Goal: Information Seeking & Learning: Learn about a topic

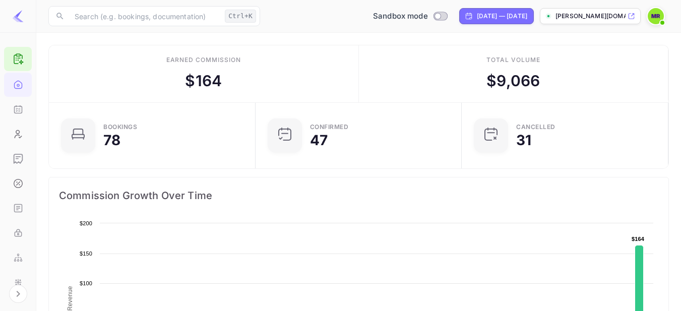
click at [20, 22] on img at bounding box center [18, 16] width 12 height 12
click at [13, 294] on icon "Expand navigation" at bounding box center [18, 294] width 12 height 12
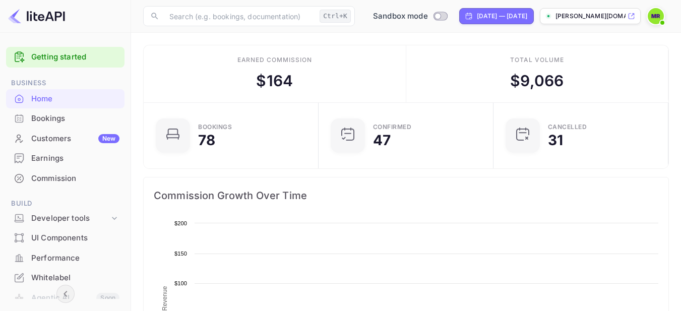
click at [55, 116] on div "Bookings" at bounding box center [75, 119] width 88 height 12
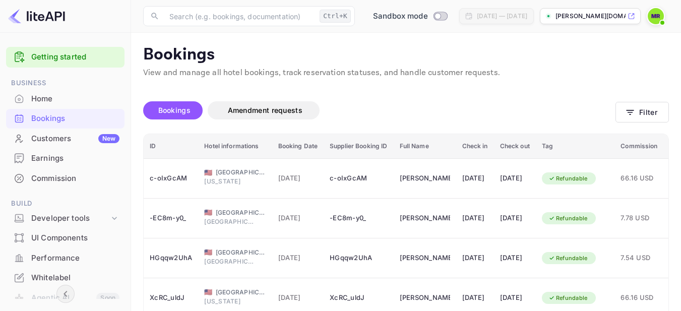
click at [40, 105] on div "Home" at bounding box center [65, 99] width 119 height 20
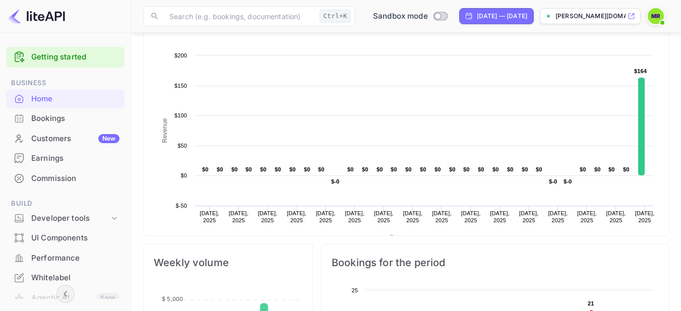
scroll to position [168, 0]
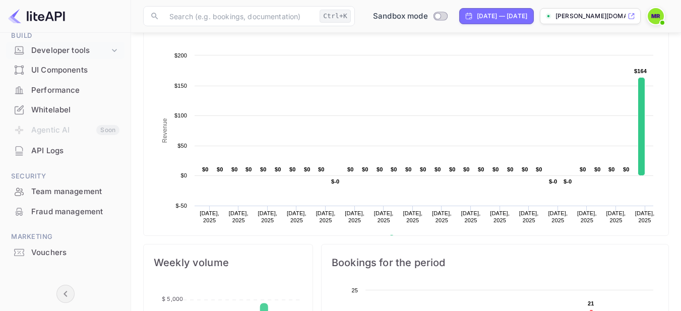
click at [88, 53] on div "Developer tools" at bounding box center [70, 51] width 78 height 12
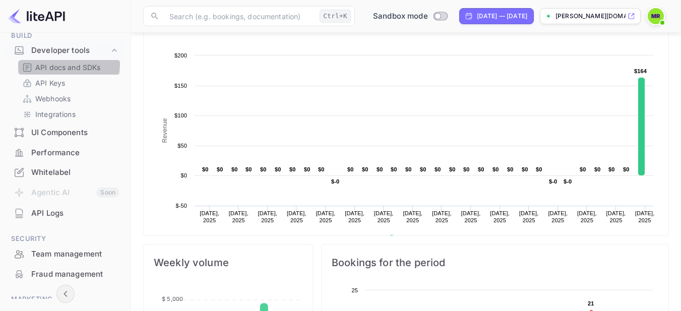
click at [67, 65] on p "API docs and SDKs" at bounding box center [68, 67] width 66 height 11
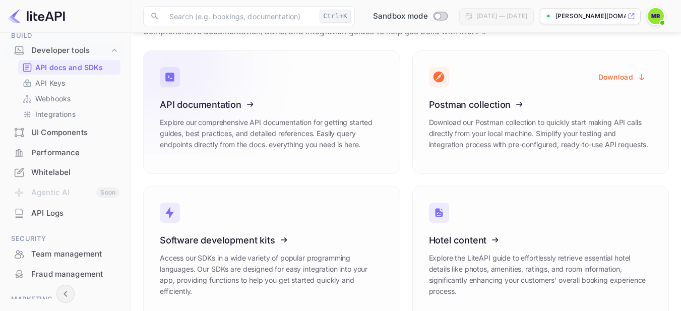
scroll to position [63, 0]
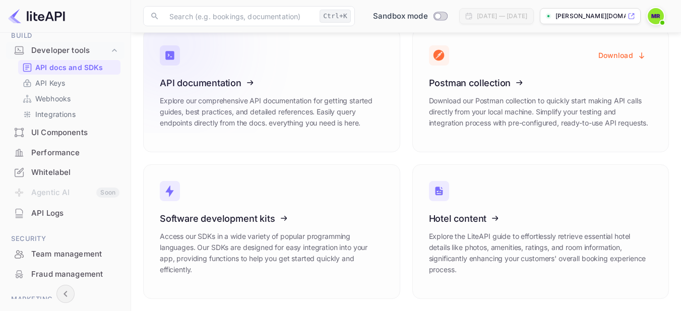
click at [234, 81] on icon at bounding box center [222, 81] width 157 height 104
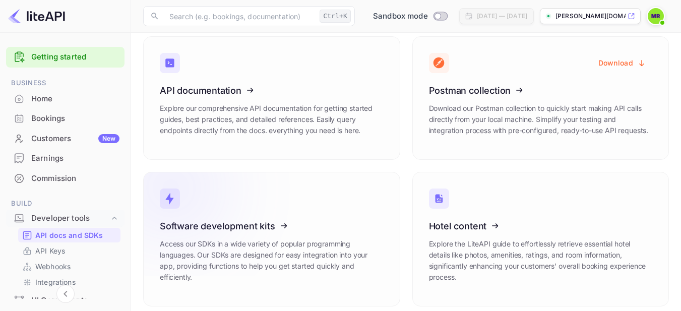
scroll to position [63, 0]
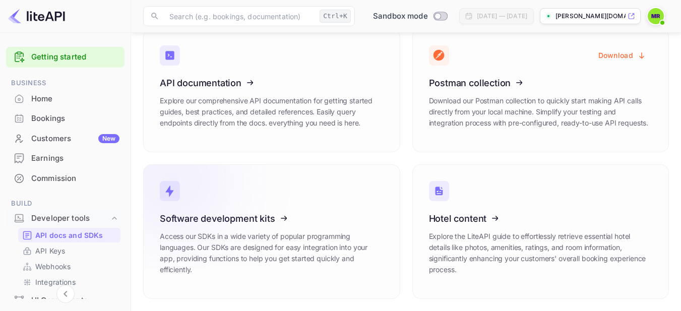
click at [229, 215] on icon at bounding box center [222, 217] width 157 height 104
